Goal: Task Accomplishment & Management: Manage account settings

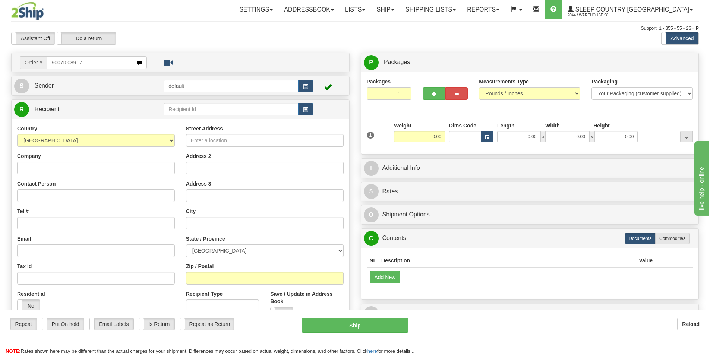
type input "9007I008917"
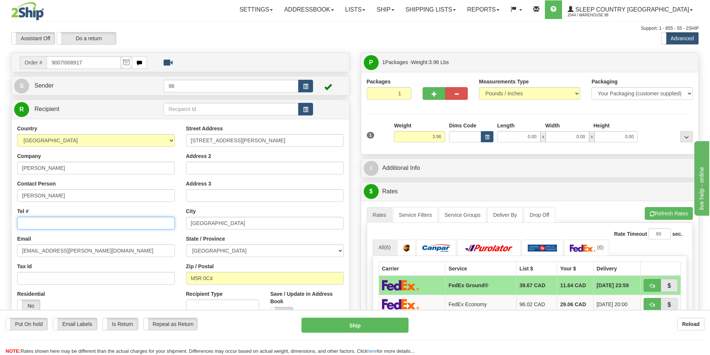
click at [110, 227] on input "Tel #" at bounding box center [96, 223] width 158 height 13
paste input "647 967-6784"
type input "647 967-6784"
drag, startPoint x: 430, startPoint y: 135, endPoint x: 439, endPoint y: 135, distance: 9.7
click at [439, 135] on input "3.96" at bounding box center [419, 136] width 51 height 11
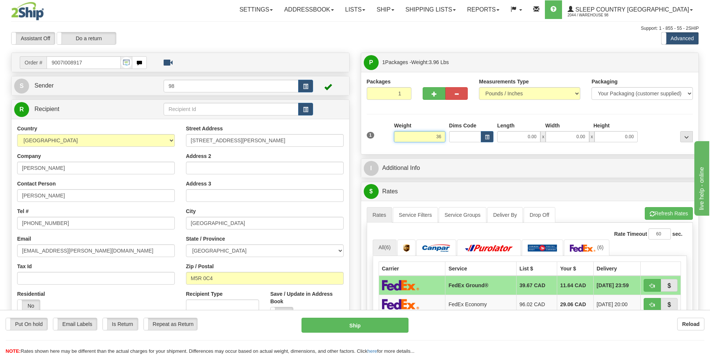
type input "6"
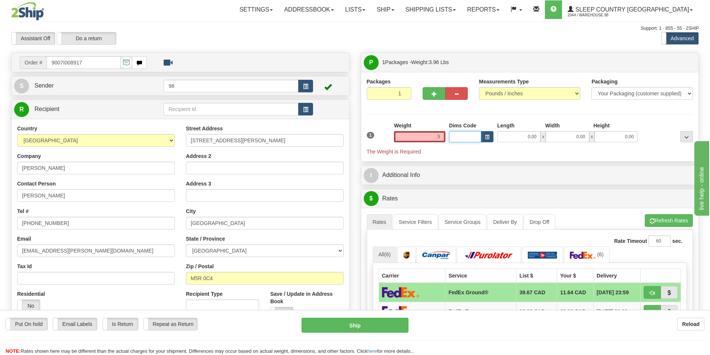
type input "5.00"
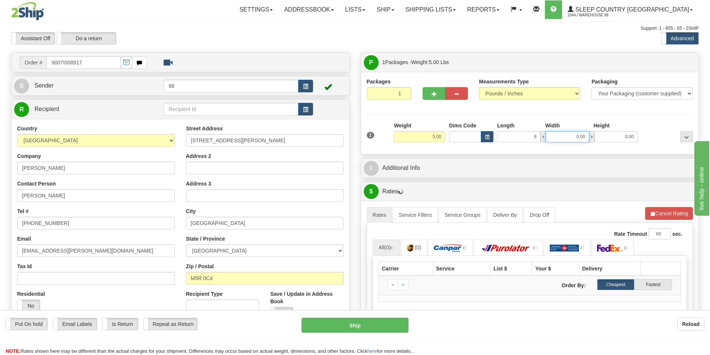
type input "9.00"
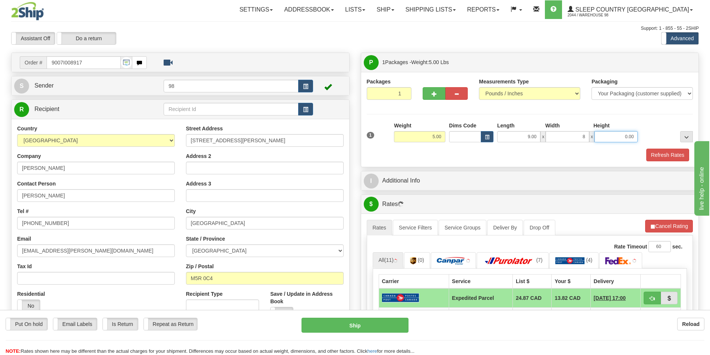
type input "8.00"
type input "13.00"
click at [648, 152] on button "Refresh Rates" at bounding box center [667, 155] width 43 height 13
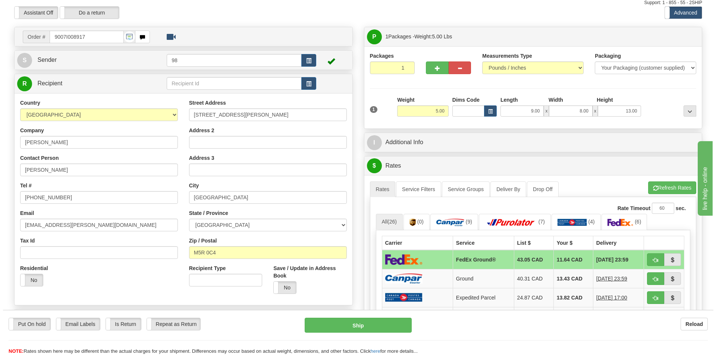
scroll to position [75, 0]
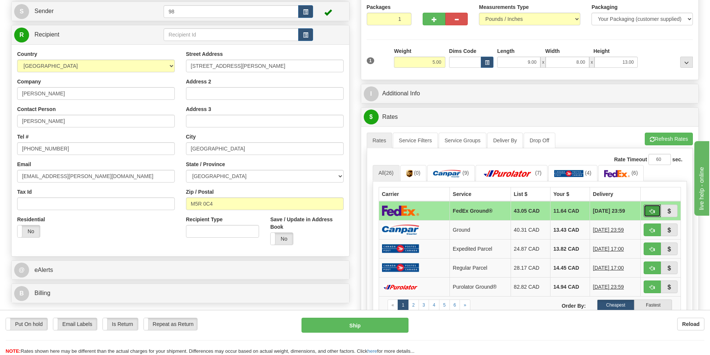
drag, startPoint x: 655, startPoint y: 212, endPoint x: 642, endPoint y: 215, distance: 13.7
click at [655, 211] on button "button" at bounding box center [652, 211] width 17 height 13
type input "92"
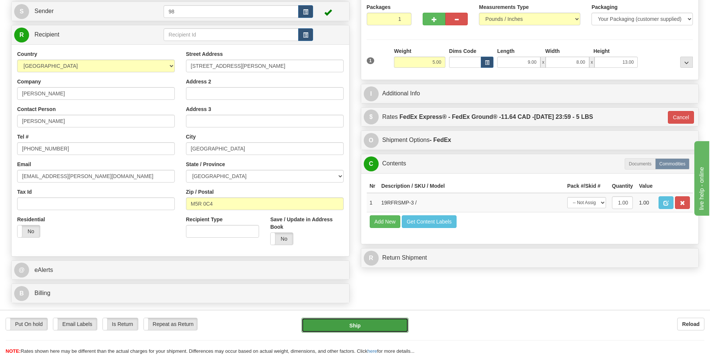
click at [364, 325] on button "Ship" at bounding box center [355, 325] width 107 height 15
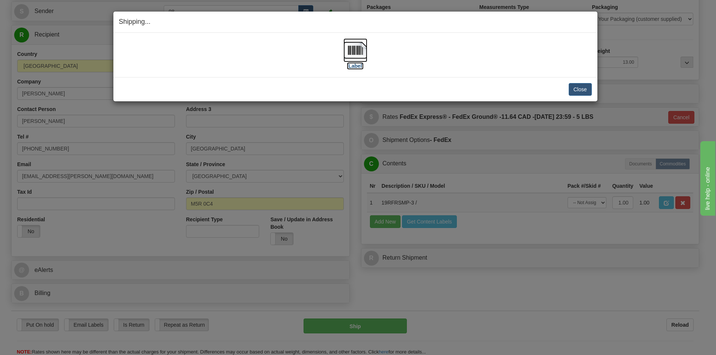
click at [355, 67] on label "[Label]" at bounding box center [355, 65] width 17 height 7
click at [574, 88] on button "Close" at bounding box center [579, 89] width 23 height 13
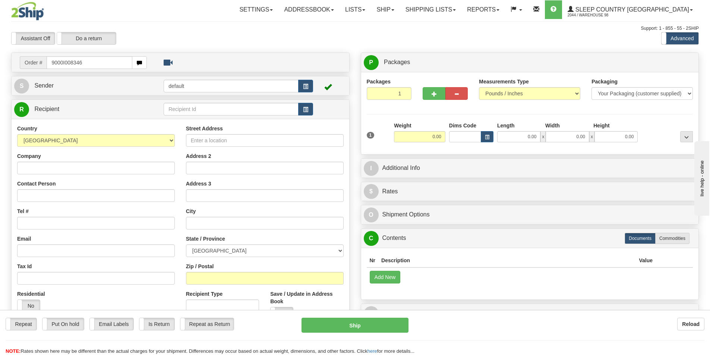
type input "9000I008346"
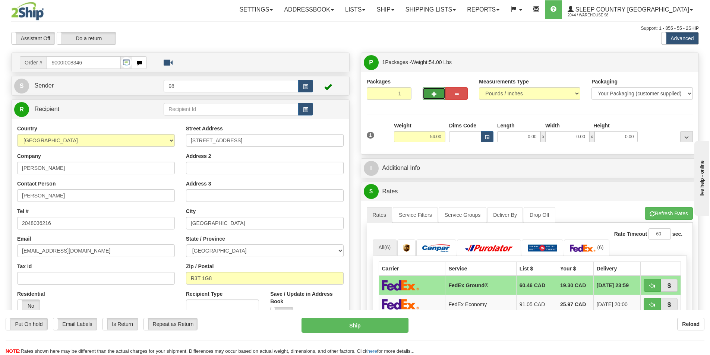
click at [437, 95] on button "button" at bounding box center [434, 93] width 22 height 13
type input "2"
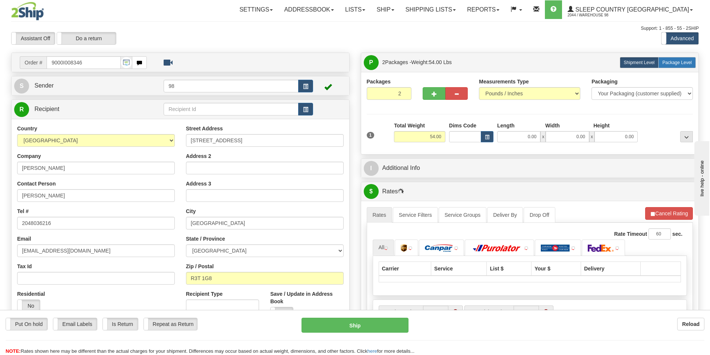
click at [667, 63] on span "Package Level" at bounding box center [676, 62] width 29 height 5
radio input "true"
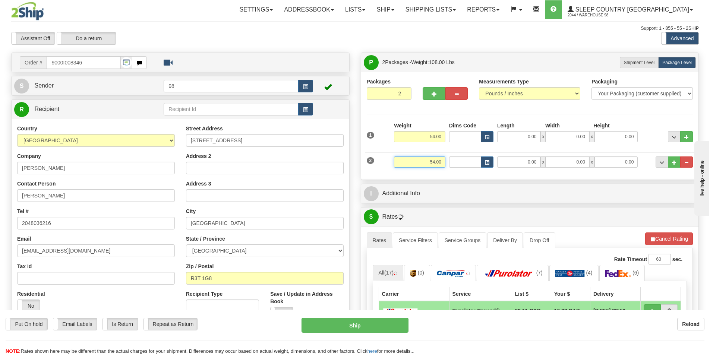
drag, startPoint x: 424, startPoint y: 161, endPoint x: 471, endPoint y: 167, distance: 47.7
click at [471, 167] on div "2 Weight 54.00 Dims Code Length Width Height" at bounding box center [530, 161] width 330 height 25
type input "9.00"
type input "15.00"
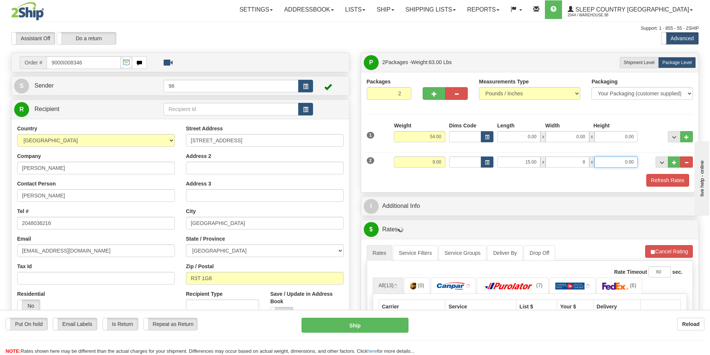
type input "8.00"
type input "5.00"
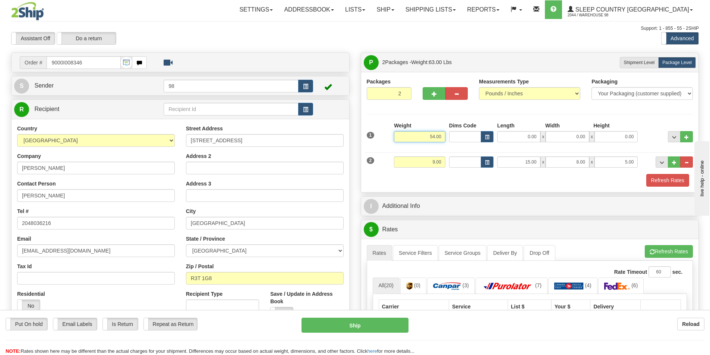
drag, startPoint x: 420, startPoint y: 134, endPoint x: 445, endPoint y: 139, distance: 25.1
click at [445, 139] on input "54.00" at bounding box center [419, 136] width 51 height 11
type input "45.00"
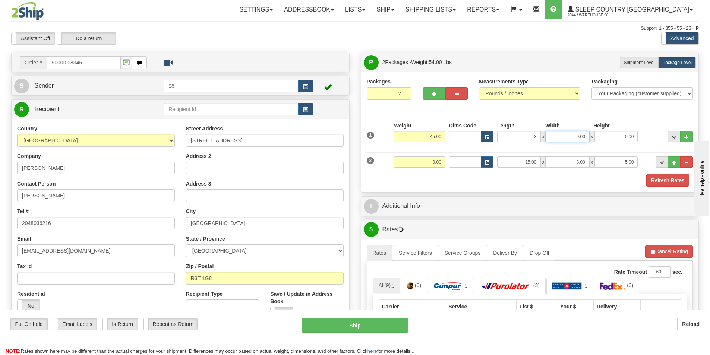
type input "3.00"
type input "40.00"
type input "78.00"
click at [676, 182] on button "Refresh Rates" at bounding box center [667, 180] width 43 height 13
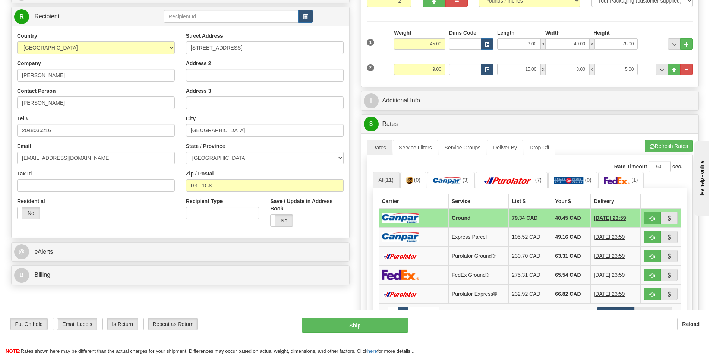
scroll to position [112, 0]
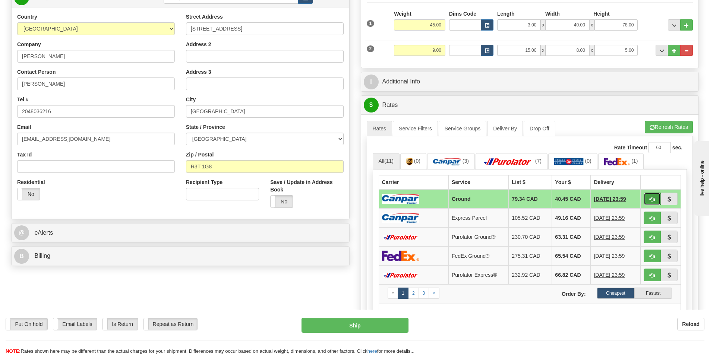
click at [644, 198] on button "button" at bounding box center [652, 199] width 17 height 13
type input "1"
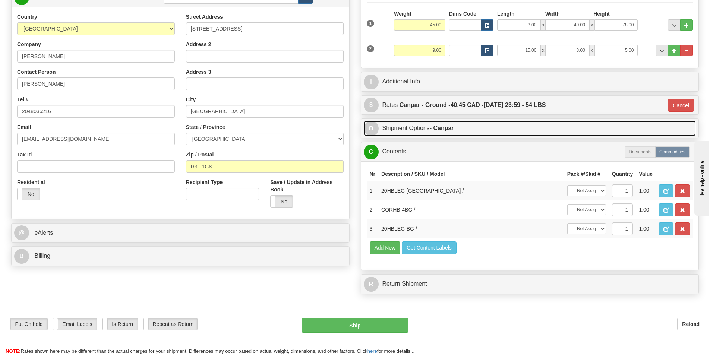
click at [417, 126] on link "O Shipment Options - Canpar" at bounding box center [530, 128] width 332 height 15
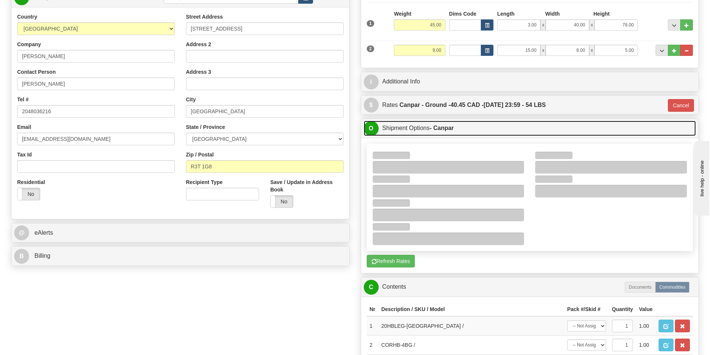
click at [428, 132] on link "O Shipment Options - Canpar" at bounding box center [530, 128] width 332 height 15
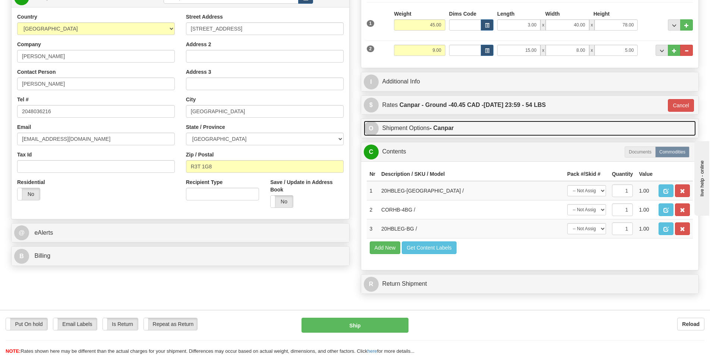
click at [428, 132] on link "O Shipment Options - Canpar" at bounding box center [530, 128] width 332 height 15
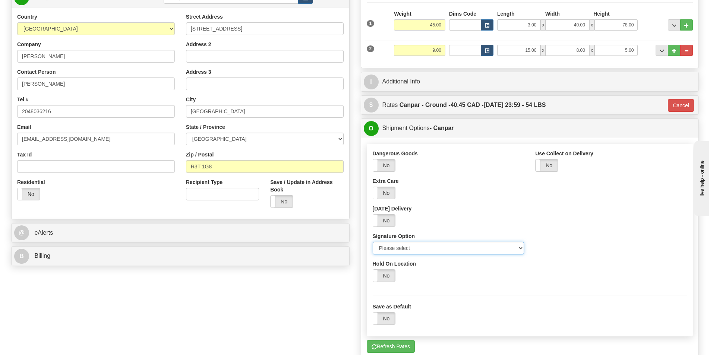
click at [415, 248] on select "Please select No Signature Required Signature Required Adult Signature" at bounding box center [449, 248] width 152 height 13
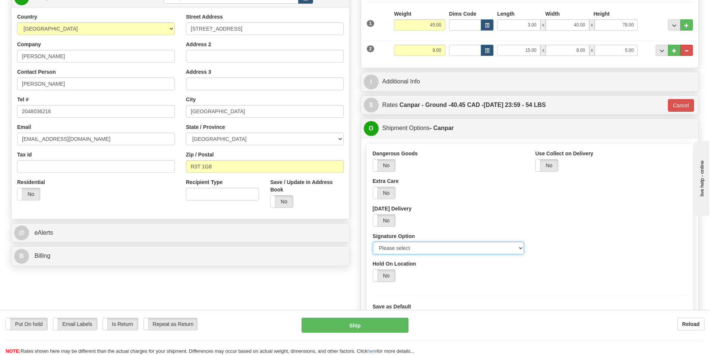
select select "2"
click at [373, 242] on select "Please select No Signature Required Signature Required Adult Signature" at bounding box center [449, 248] width 152 height 13
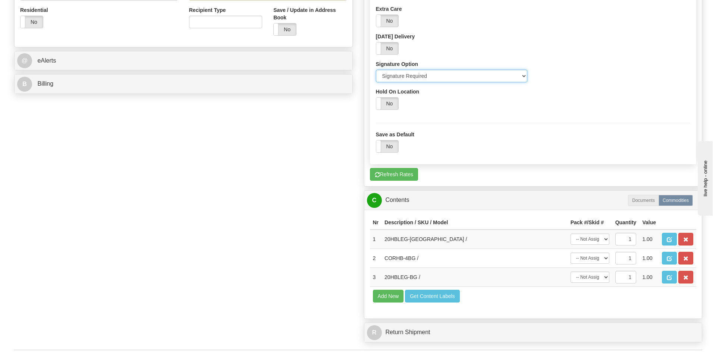
scroll to position [373, 0]
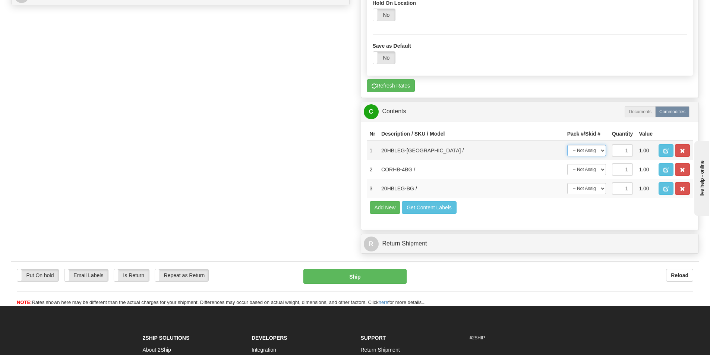
click at [603, 151] on select "-- Not Assigned -- Package 1 Package 2" at bounding box center [586, 150] width 39 height 11
select select "1"
click at [567, 145] on select "-- Not Assigned -- Package 1 Package 2" at bounding box center [586, 150] width 39 height 11
click at [594, 190] on select "-- Not Assigned -- Package 1 Package 2" at bounding box center [586, 188] width 39 height 11
select select "1"
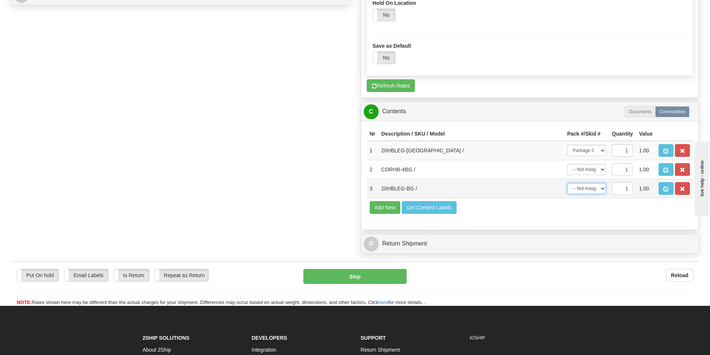
click at [567, 183] on select "-- Not Assigned -- Package 1 Package 2" at bounding box center [586, 188] width 39 height 11
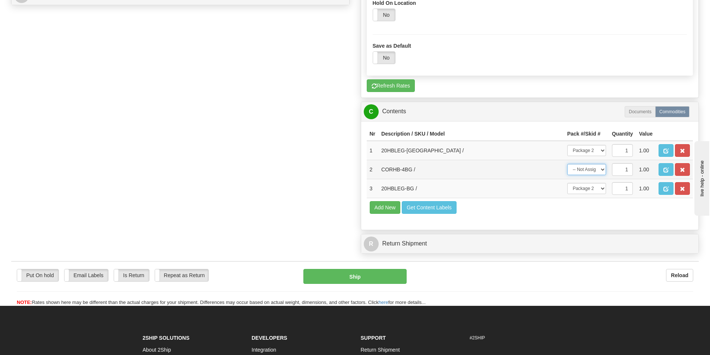
click at [588, 169] on select "-- Not Assigned -- Package 1 Package 2" at bounding box center [586, 169] width 39 height 11
select select "0"
click at [567, 164] on select "-- Not Assigned -- Package 1 Package 2" at bounding box center [586, 169] width 39 height 11
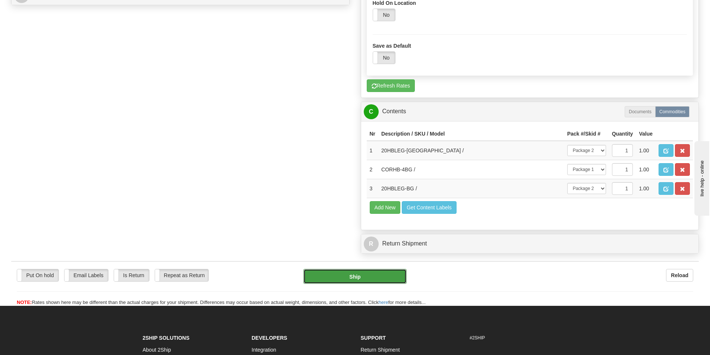
click at [379, 278] on button "Ship" at bounding box center [354, 276] width 103 height 15
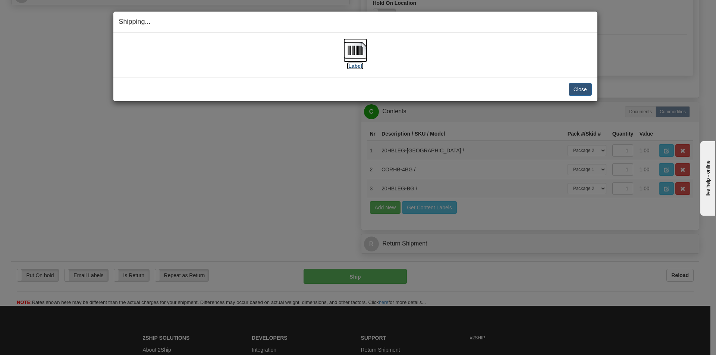
click at [361, 65] on label "[Label]" at bounding box center [355, 65] width 17 height 7
click at [577, 91] on button "Close" at bounding box center [579, 89] width 23 height 13
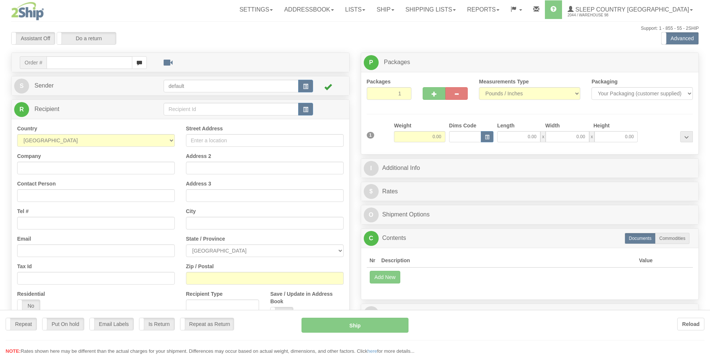
click at [463, 8] on div at bounding box center [355, 177] width 710 height 355
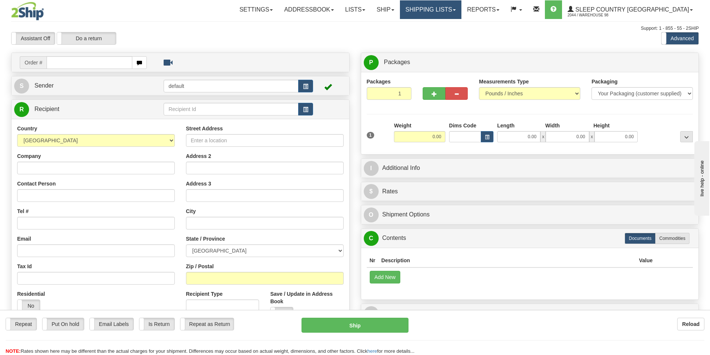
click at [461, 8] on link "Shipping lists" at bounding box center [430, 9] width 61 height 19
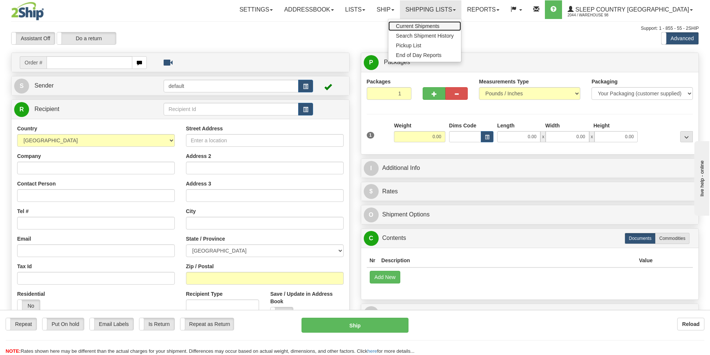
click at [460, 22] on link "Current Shipments" at bounding box center [424, 26] width 73 height 10
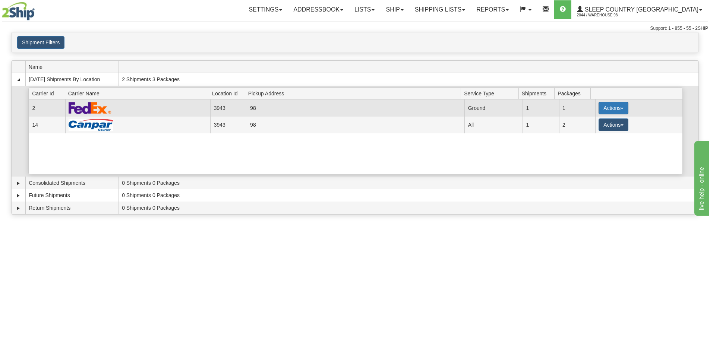
click at [602, 107] on button "Actions" at bounding box center [614, 108] width 30 height 13
click at [597, 132] on link "Close" at bounding box center [598, 132] width 60 height 10
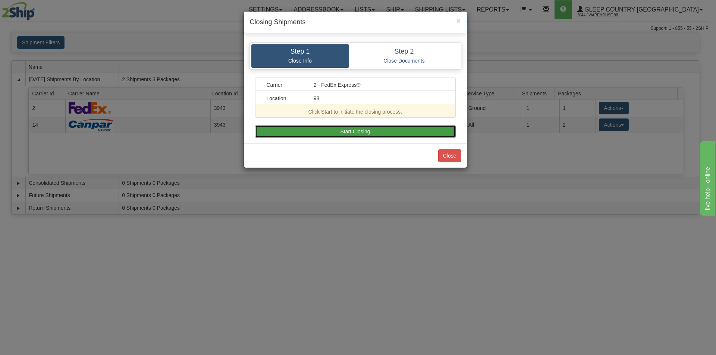
click at [392, 129] on button "Start Closing" at bounding box center [355, 131] width 201 height 13
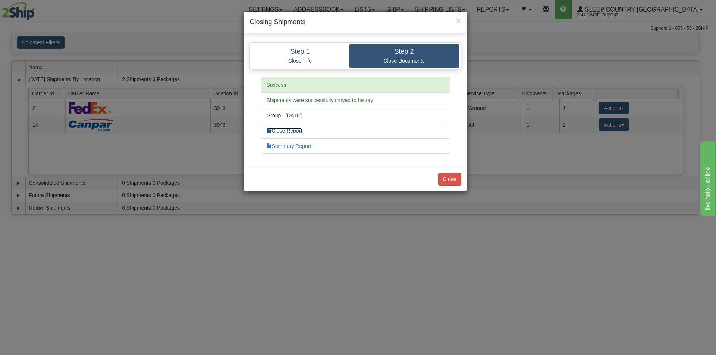
click at [299, 128] on link "Close Report" at bounding box center [284, 131] width 36 height 6
drag, startPoint x: 454, startPoint y: 183, endPoint x: 455, endPoint y: 178, distance: 4.6
click at [454, 182] on button "Close" at bounding box center [449, 179] width 23 height 13
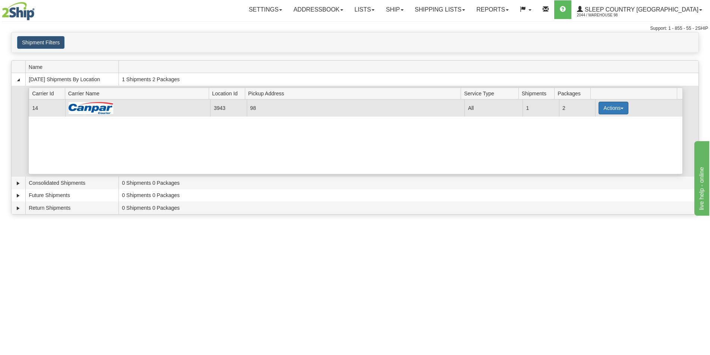
click at [603, 108] on button "Actions" at bounding box center [614, 108] width 30 height 13
click at [606, 111] on button "Actions" at bounding box center [614, 108] width 30 height 13
click at [595, 129] on link "Close" at bounding box center [598, 132] width 60 height 10
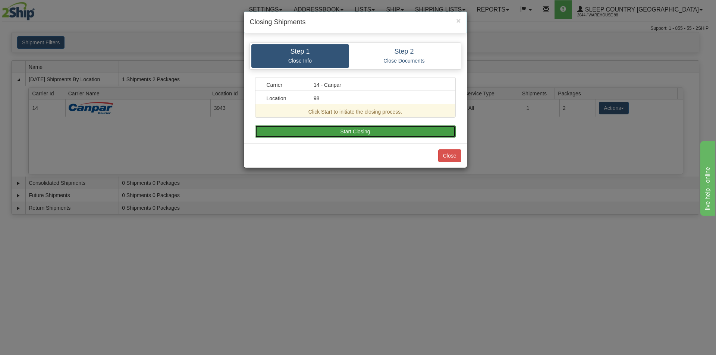
click at [399, 132] on button "Start Closing" at bounding box center [355, 131] width 201 height 13
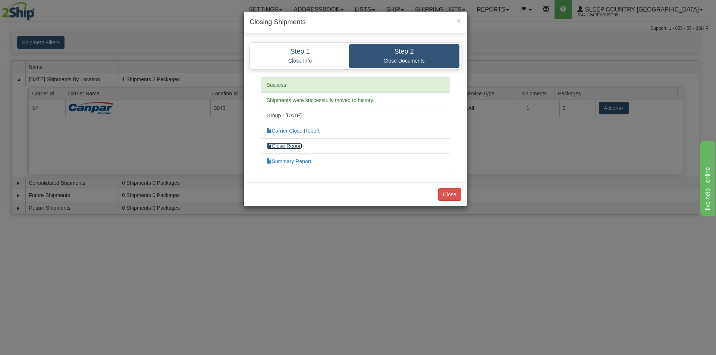
click at [274, 145] on link "Close Report" at bounding box center [284, 146] width 36 height 6
click at [459, 193] on button "Close" at bounding box center [449, 194] width 23 height 13
